Goal: Task Accomplishment & Management: Manage account settings

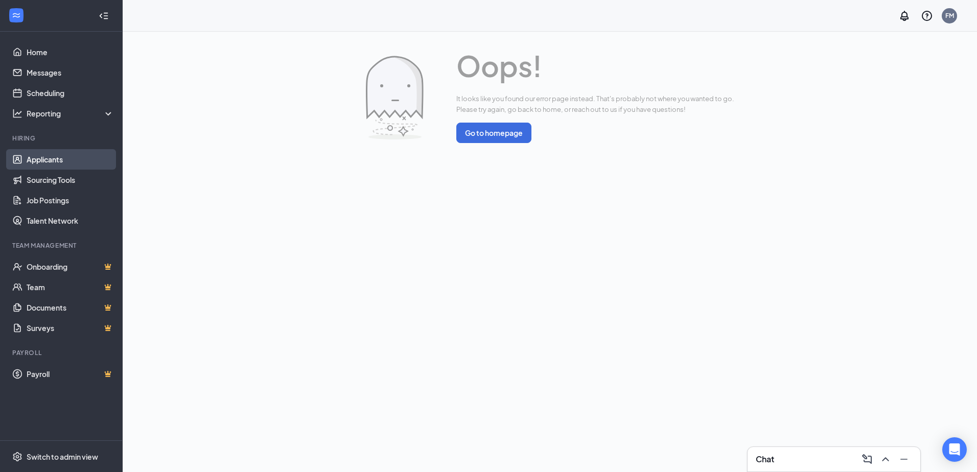
click at [75, 160] on link "Applicants" at bounding box center [70, 159] width 87 height 20
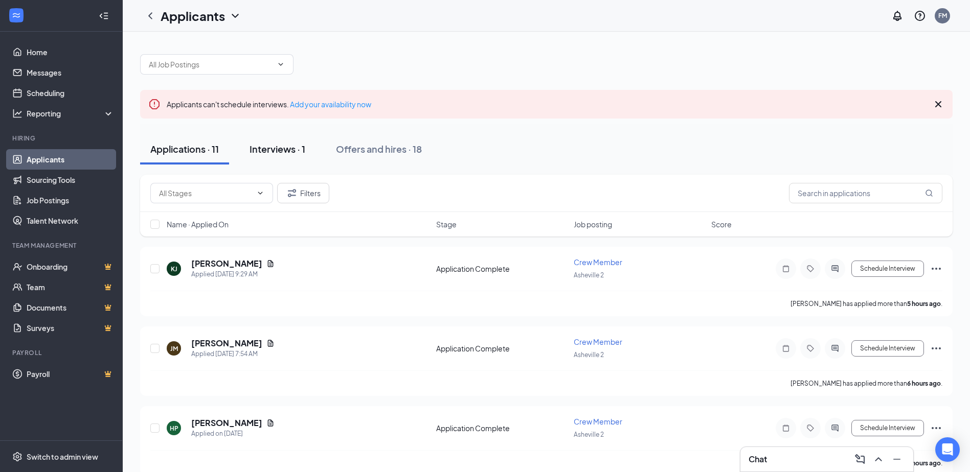
click at [284, 155] on button "Interviews · 1" at bounding box center [277, 149] width 76 height 31
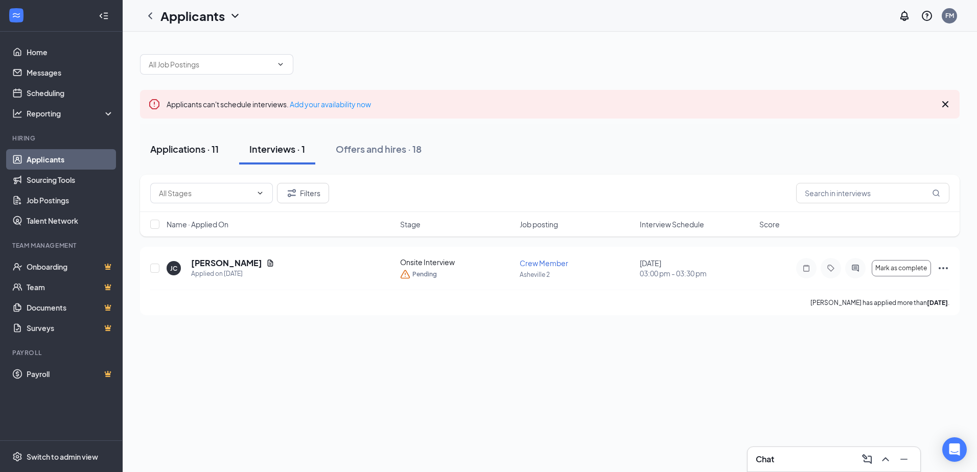
click at [181, 149] on div "Applications · 11" at bounding box center [184, 149] width 69 height 13
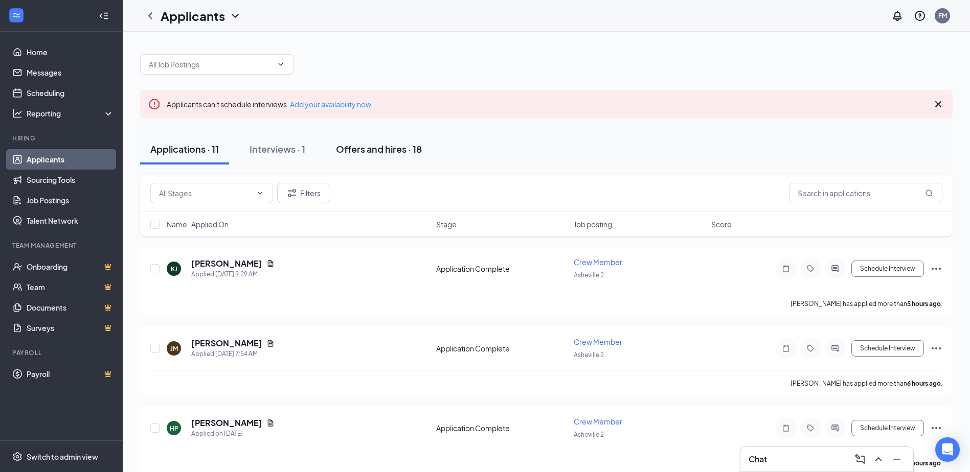
click at [382, 146] on div "Offers and hires · 18" at bounding box center [379, 149] width 86 height 13
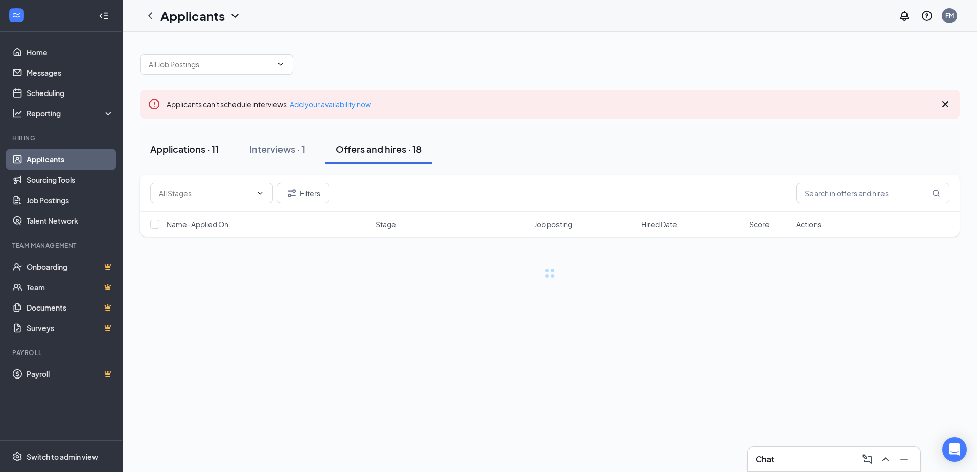
click at [195, 147] on div "Applications · 11" at bounding box center [184, 149] width 69 height 13
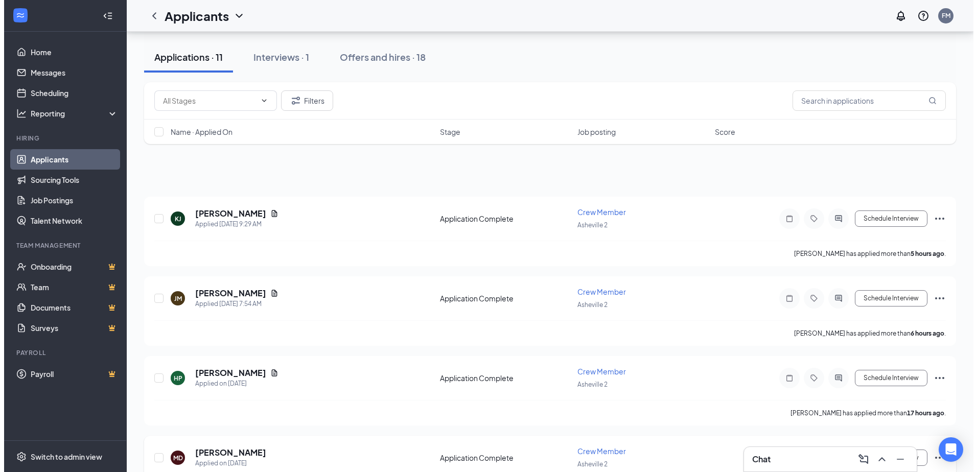
scroll to position [256, 0]
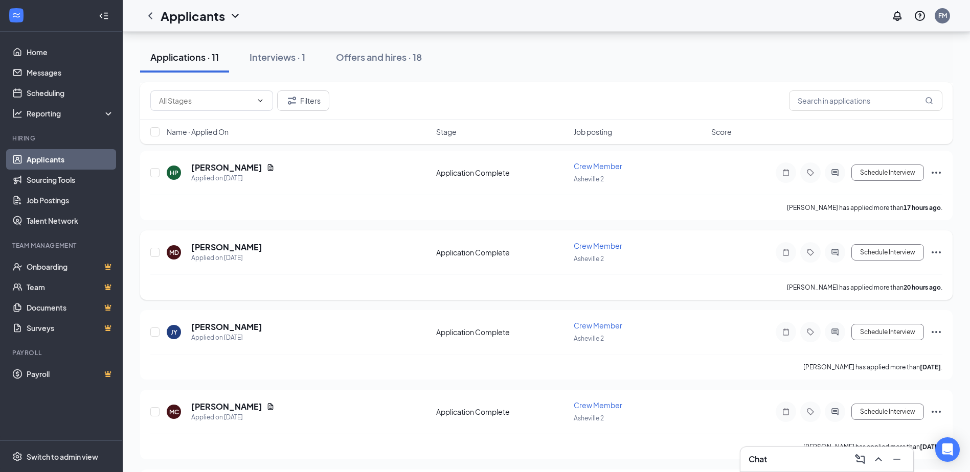
click at [823, 250] on div at bounding box center [811, 252] width 70 height 20
click at [832, 250] on icon "ActiveChat" at bounding box center [835, 252] width 12 height 8
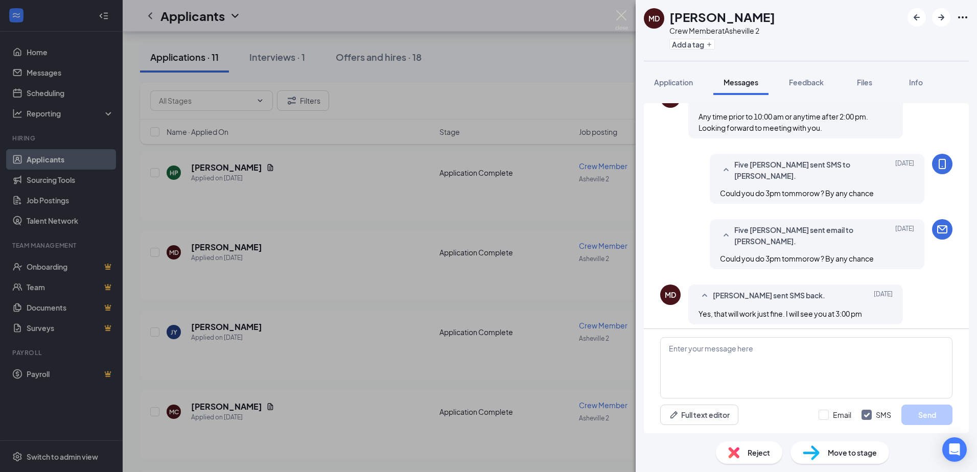
scroll to position [281, 0]
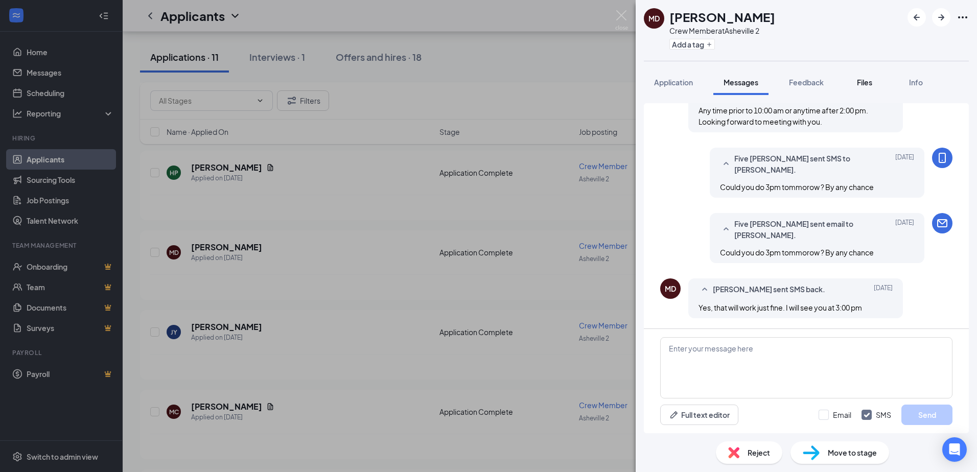
click at [867, 83] on span "Files" at bounding box center [864, 82] width 15 height 9
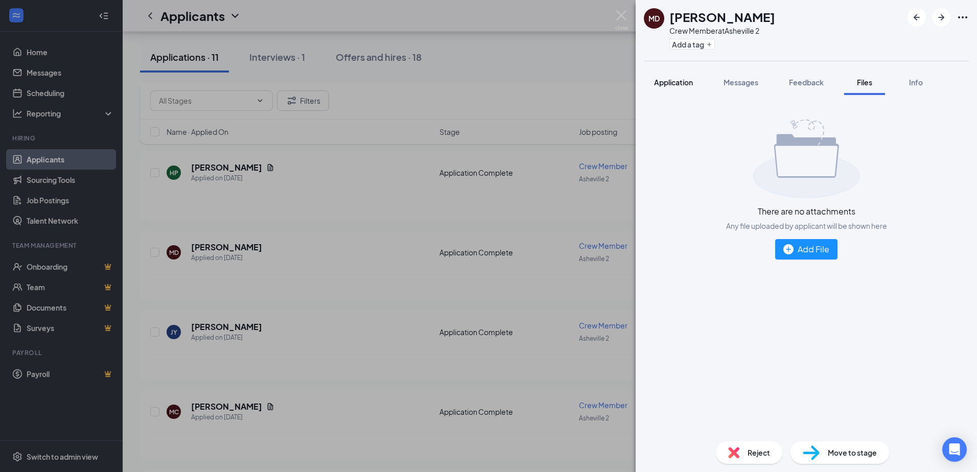
click at [663, 83] on span "Application" at bounding box center [673, 82] width 39 height 9
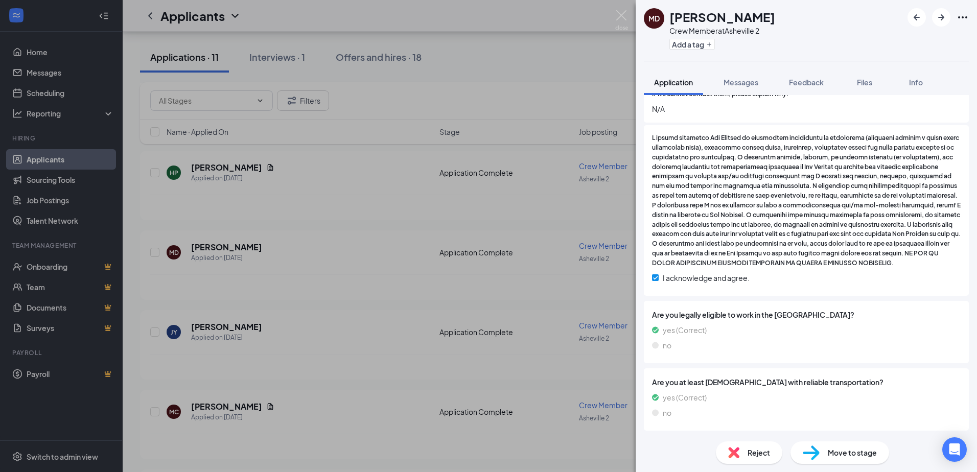
scroll to position [740, 0]
